Goal: Check status: Check status

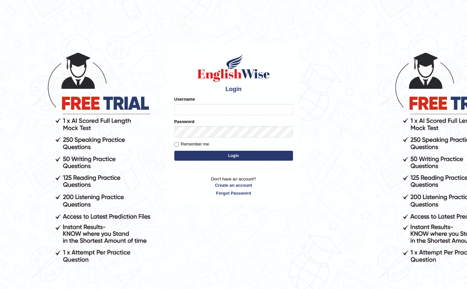
click at [212, 108] on input "Username" at bounding box center [233, 109] width 119 height 11
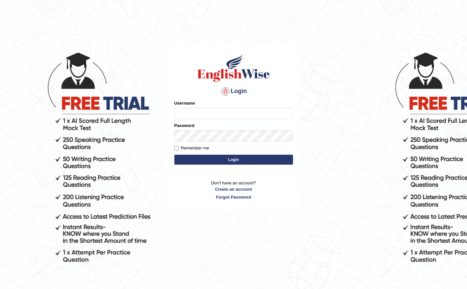
type input "Global_1234"
click at [254, 159] on button "Login" at bounding box center [233, 160] width 119 height 10
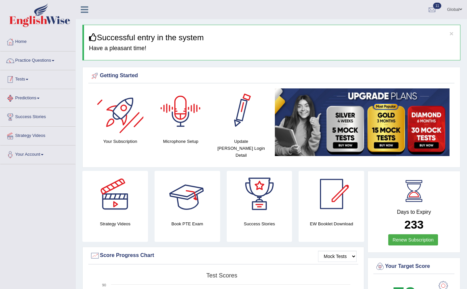
click at [27, 78] on link "Tests" at bounding box center [37, 78] width 75 height 16
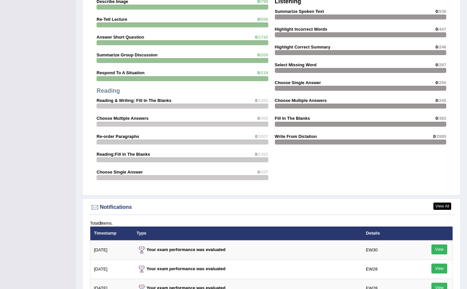
scroll to position [698, 0]
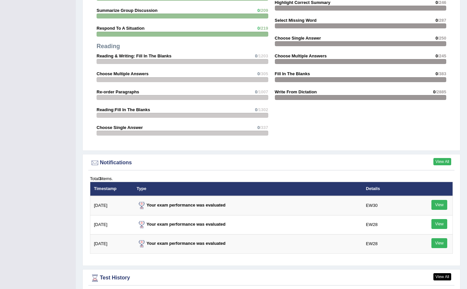
click at [439, 158] on link "View All" at bounding box center [442, 161] width 18 height 7
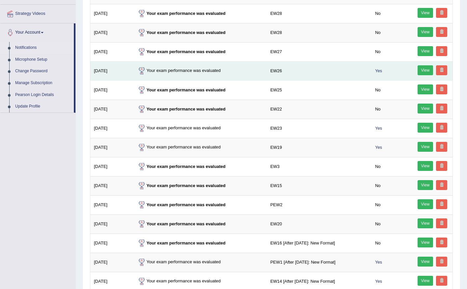
scroll to position [14, 0]
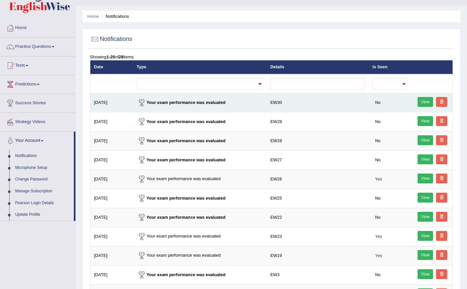
drag, startPoint x: 103, startPoint y: 103, endPoint x: 252, endPoint y: 104, distance: 148.6
click at [252, 104] on tr "[DATE] Your exam performance was evaluated EW30 No View" at bounding box center [271, 102] width 362 height 19
click at [286, 103] on td "EW30" at bounding box center [318, 102] width 102 height 19
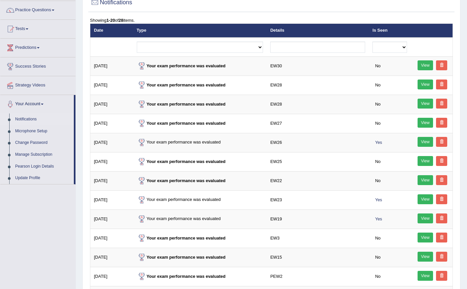
scroll to position [0, 0]
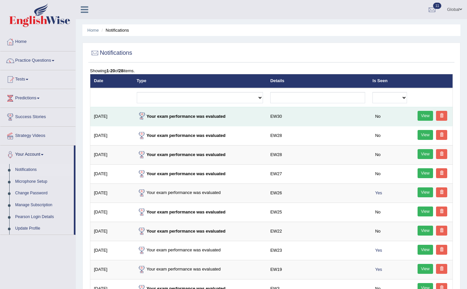
click at [419, 120] on link "View" at bounding box center [425, 116] width 16 height 10
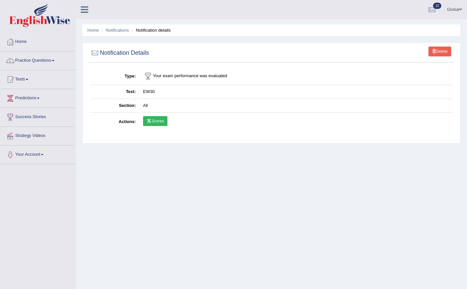
click at [158, 121] on link "Scores" at bounding box center [155, 121] width 24 height 10
